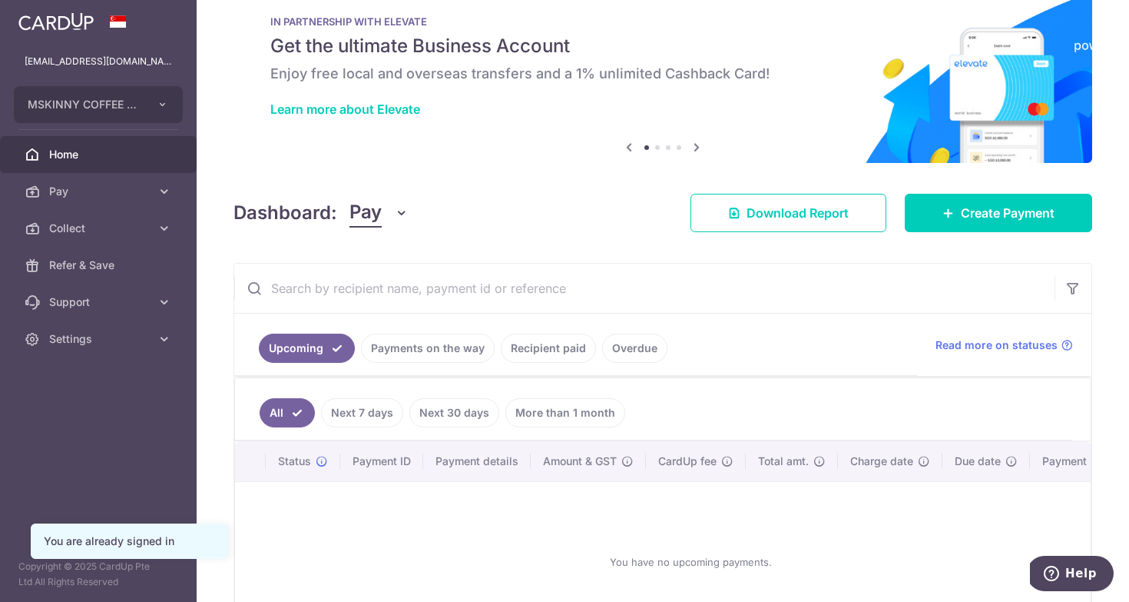
click at [452, 349] on link "Payments on the way" at bounding box center [428, 347] width 134 height 29
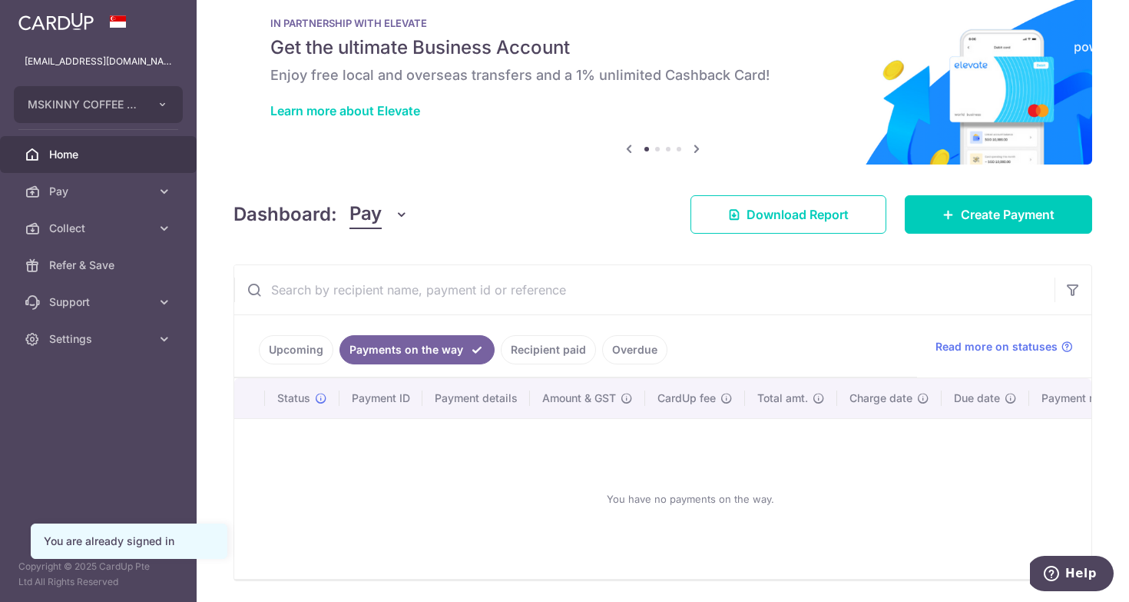
click at [539, 356] on link "Recipient paid" at bounding box center [548, 349] width 95 height 29
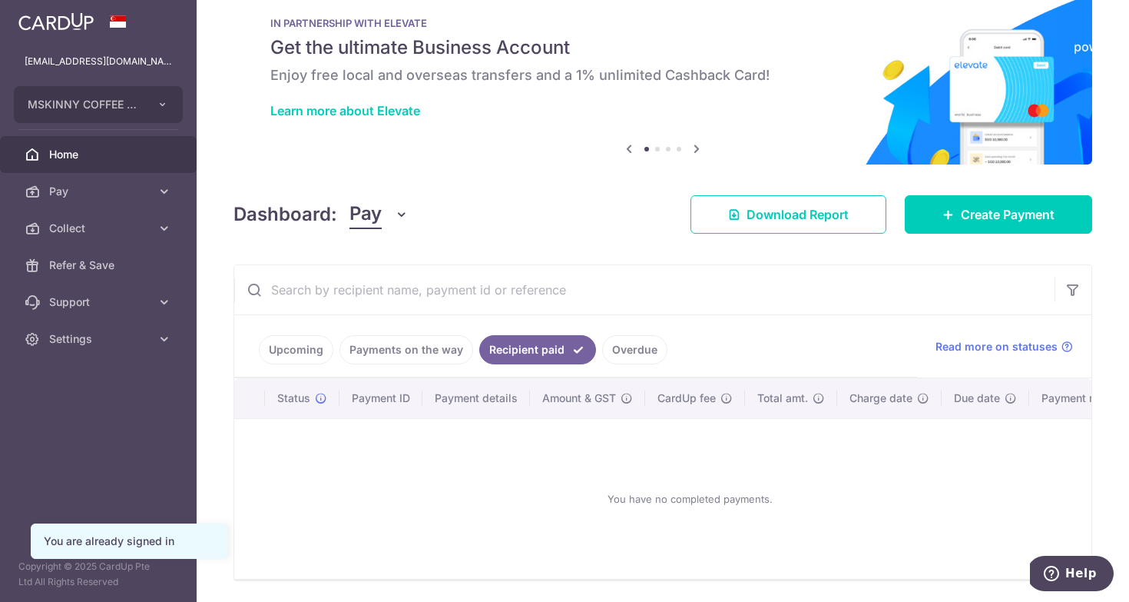
click at [299, 356] on link "Upcoming" at bounding box center [296, 349] width 75 height 29
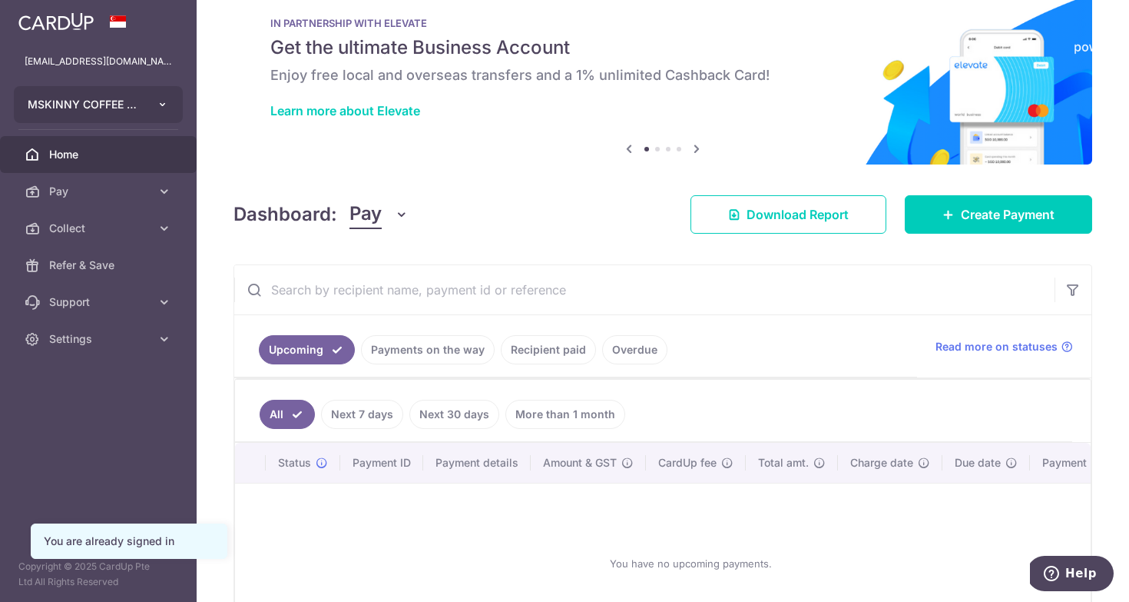
click at [157, 101] on button "MSKINNY COFFEE PTE. LTD." at bounding box center [98, 104] width 169 height 37
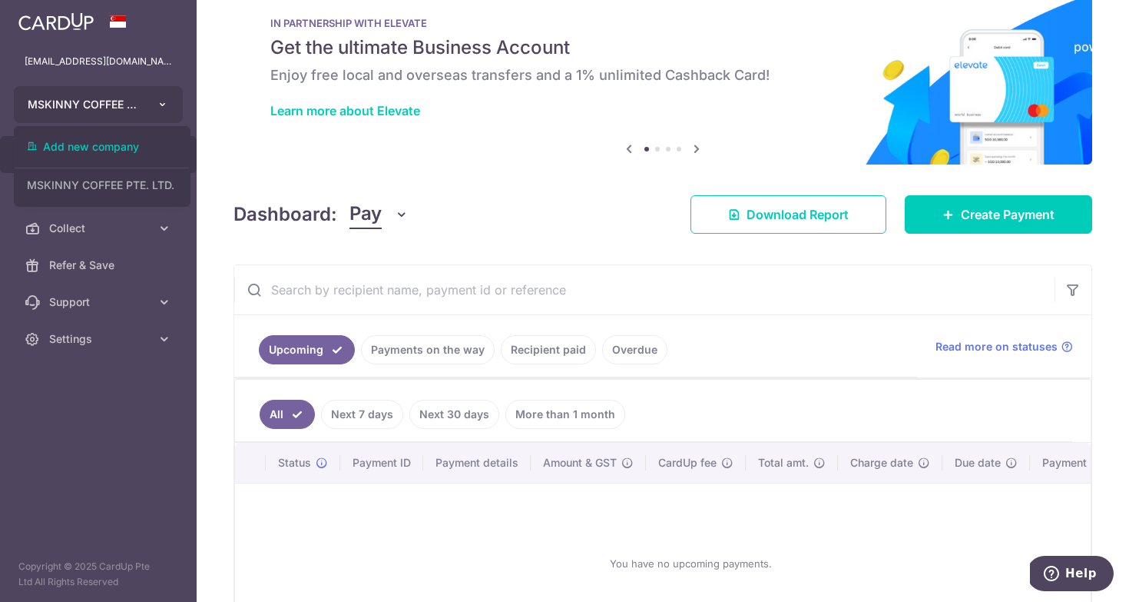
click at [147, 111] on button "MSKINNY COFFEE PTE. LTD." at bounding box center [98, 104] width 169 height 37
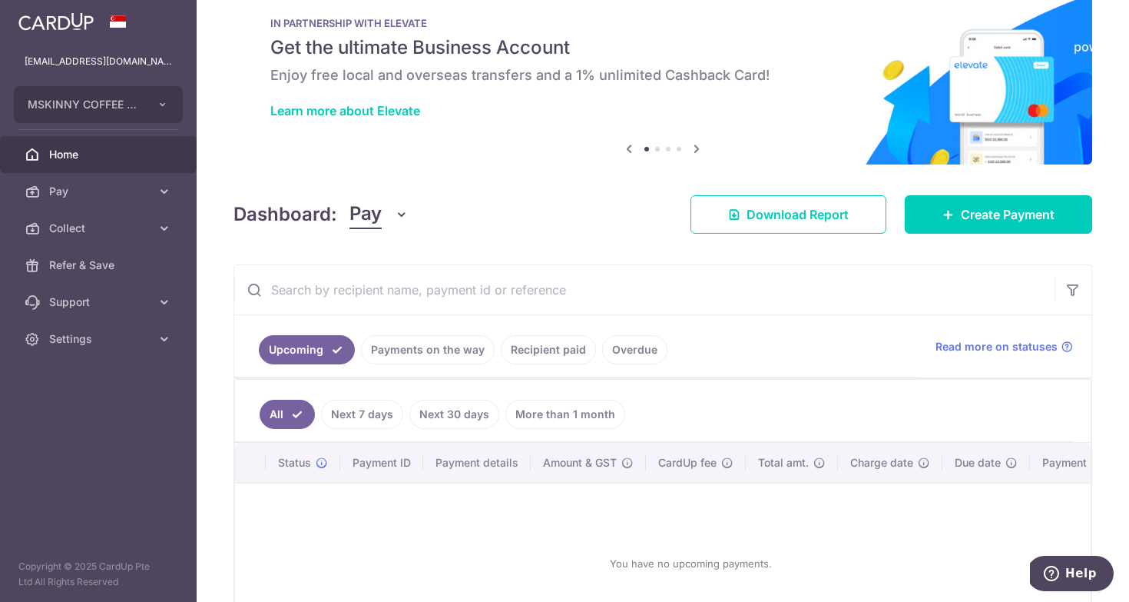
scroll to position [0, 0]
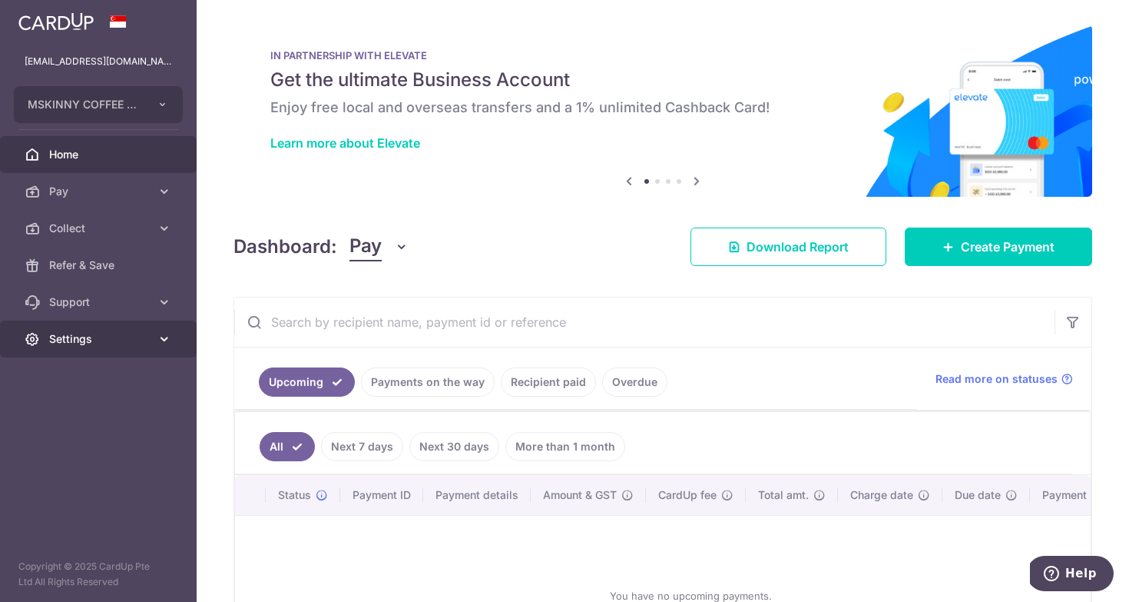
click at [108, 349] on link "Settings" at bounding box center [98, 338] width 197 height 37
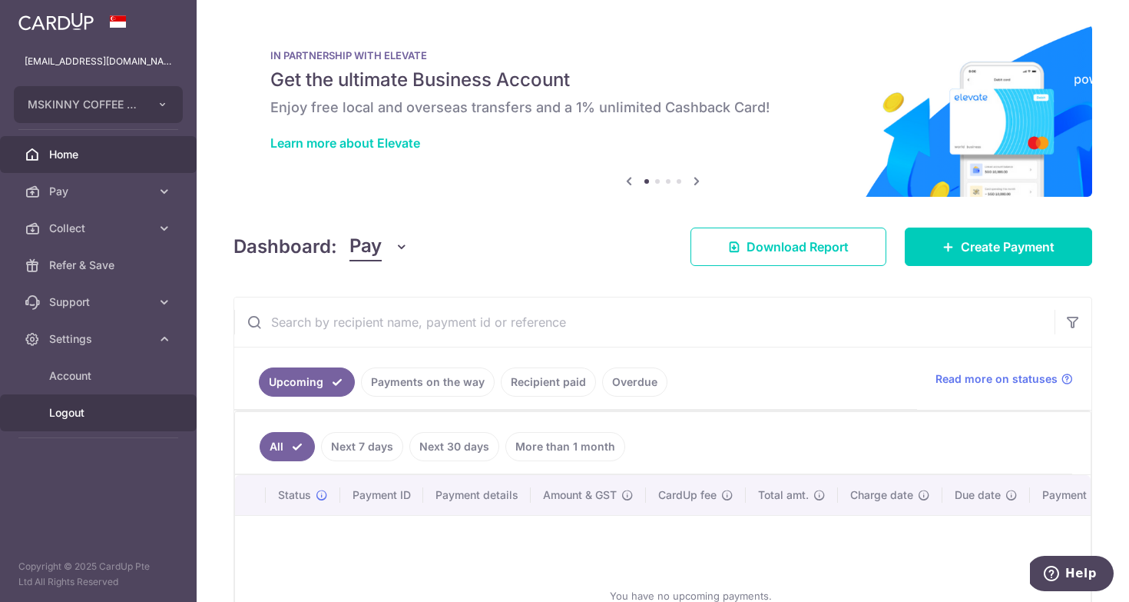
click at [77, 410] on span "Logout" at bounding box center [99, 412] width 101 height 15
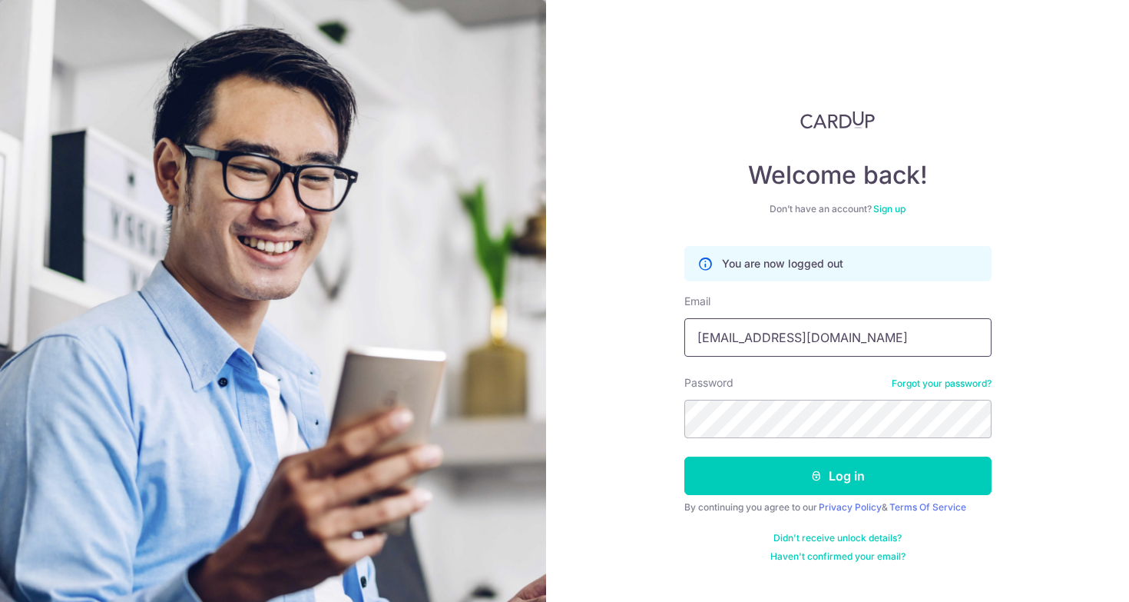
drag, startPoint x: 851, startPoint y: 341, endPoint x: 831, endPoint y: 266, distance: 77.7
click at [831, 318] on input "[EMAIL_ADDRESS][DOMAIN_NAME]" at bounding box center [838, 337] width 307 height 38
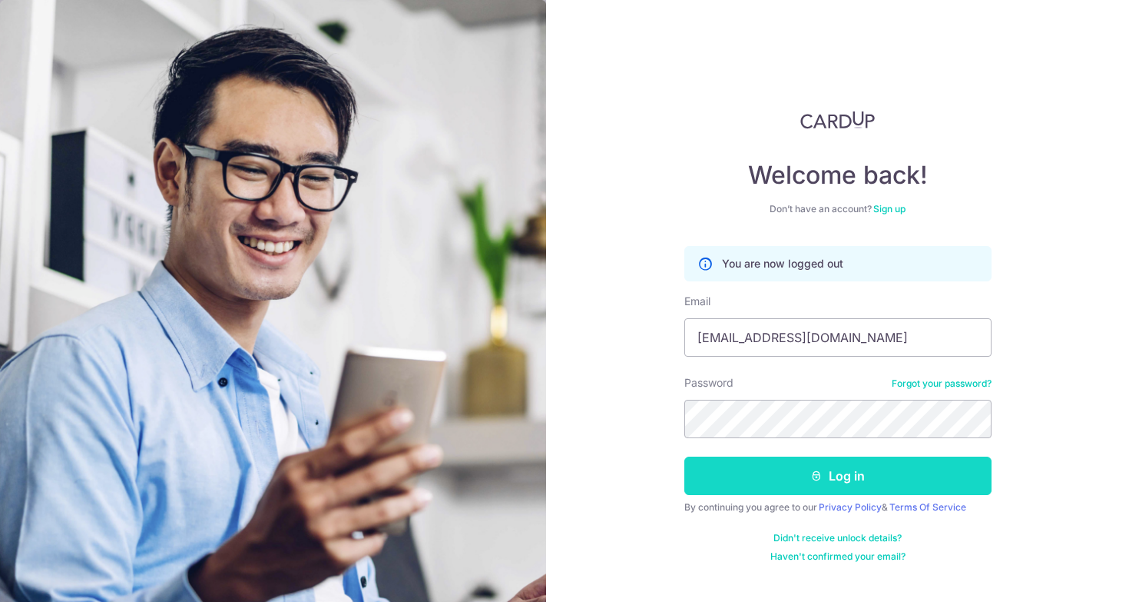
click at [839, 482] on button "Log in" at bounding box center [838, 475] width 307 height 38
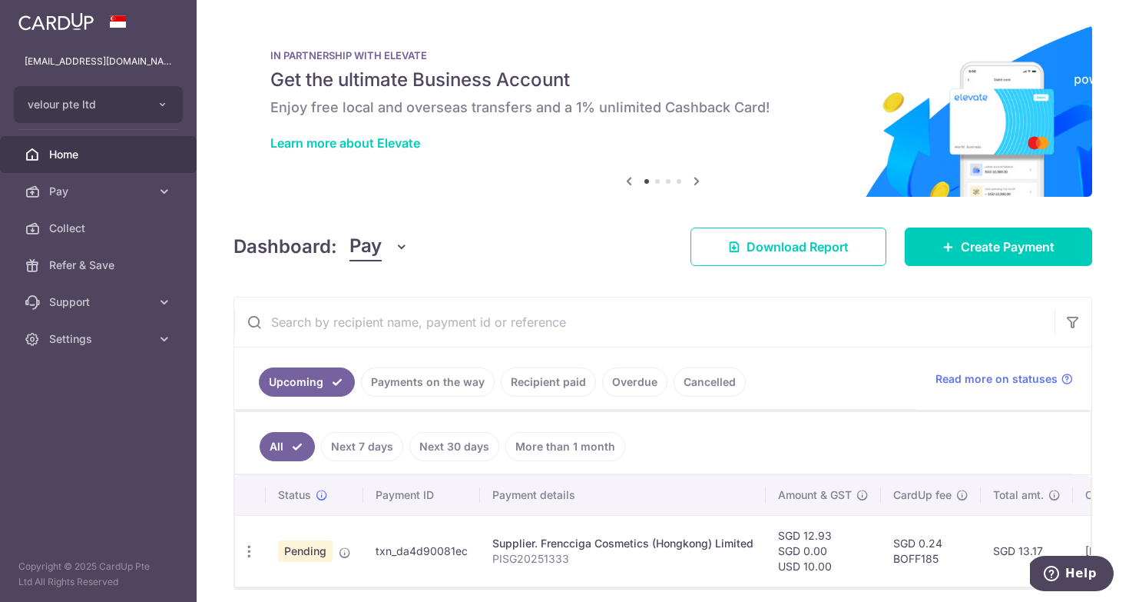
scroll to position [60, 0]
